Goal: Task Accomplishment & Management: Manage account settings

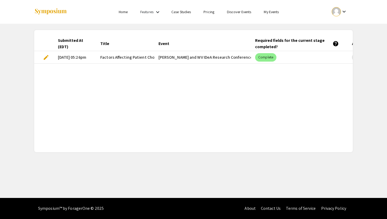
click at [47, 57] on span "edit" at bounding box center [46, 57] width 6 height 6
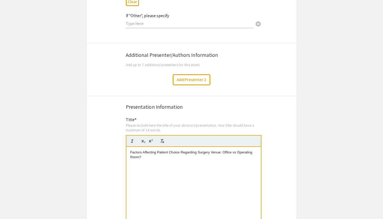
scroll to position [865, 0]
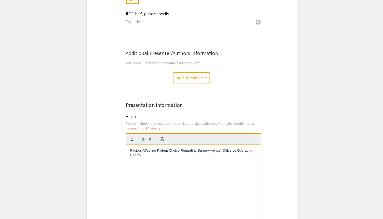
click at [241, 148] on p "Factors Affecting Patient Choice Regarding Surgery Venue: Office vs Operating R…" at bounding box center [193, 153] width 127 height 10
drag, startPoint x: 241, startPoint y: 148, endPoint x: 241, endPoint y: 150, distance: 2.9
click at [241, 150] on p "Factors Affecting Patient Choice Regarding Surgery Venue: Office vs Operating R…" at bounding box center [193, 153] width 127 height 10
drag, startPoint x: 130, startPoint y: 147, endPoint x: 259, endPoint y: 147, distance: 128.6
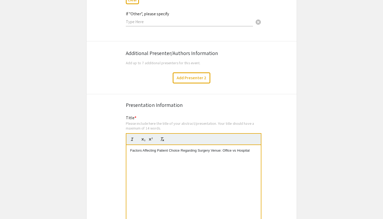
click at [259, 147] on div "Factors Affecting Patient Choice Regarding Surgery Venue: Office vs Hospital" at bounding box center [194, 184] width 135 height 79
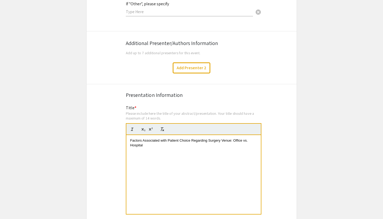
scroll to position [875, 0]
drag, startPoint x: 153, startPoint y: 145, endPoint x: 109, endPoint y: 131, distance: 45.7
copy span "Factors Associated with Patient Choice Regarding Surgery Venue: Office vs. Hosp…"
click at [180, 172] on div "Factors Associated with Patient Choice Regarding Surgery Venue: Office vs. Hosp…" at bounding box center [194, 174] width 135 height 79
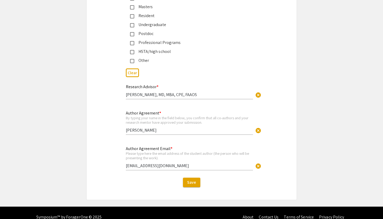
scroll to position [1290, 0]
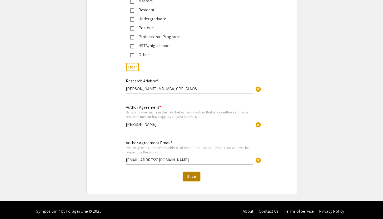
click at [189, 177] on button "Save" at bounding box center [191, 176] width 17 height 9
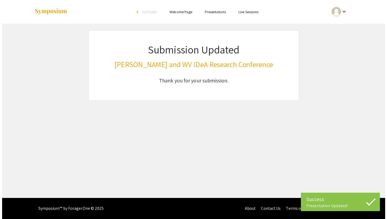
scroll to position [0, 0]
click at [340, 11] on div at bounding box center [336, 11] width 9 height 9
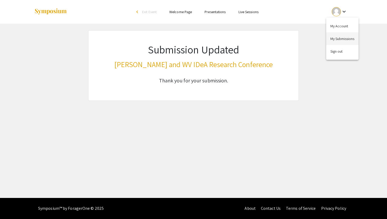
click at [339, 39] on button "My Submissions" at bounding box center [343, 38] width 32 height 13
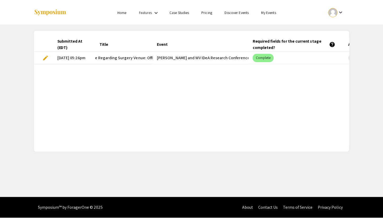
scroll to position [0, 101]
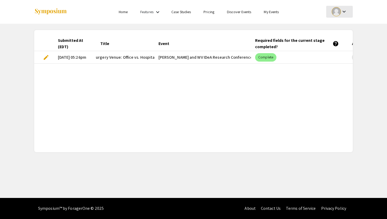
click at [340, 14] on div at bounding box center [336, 11] width 9 height 9
click at [344, 50] on button "Sign out" at bounding box center [343, 51] width 32 height 13
